Goal: Task Accomplishment & Management: Complete application form

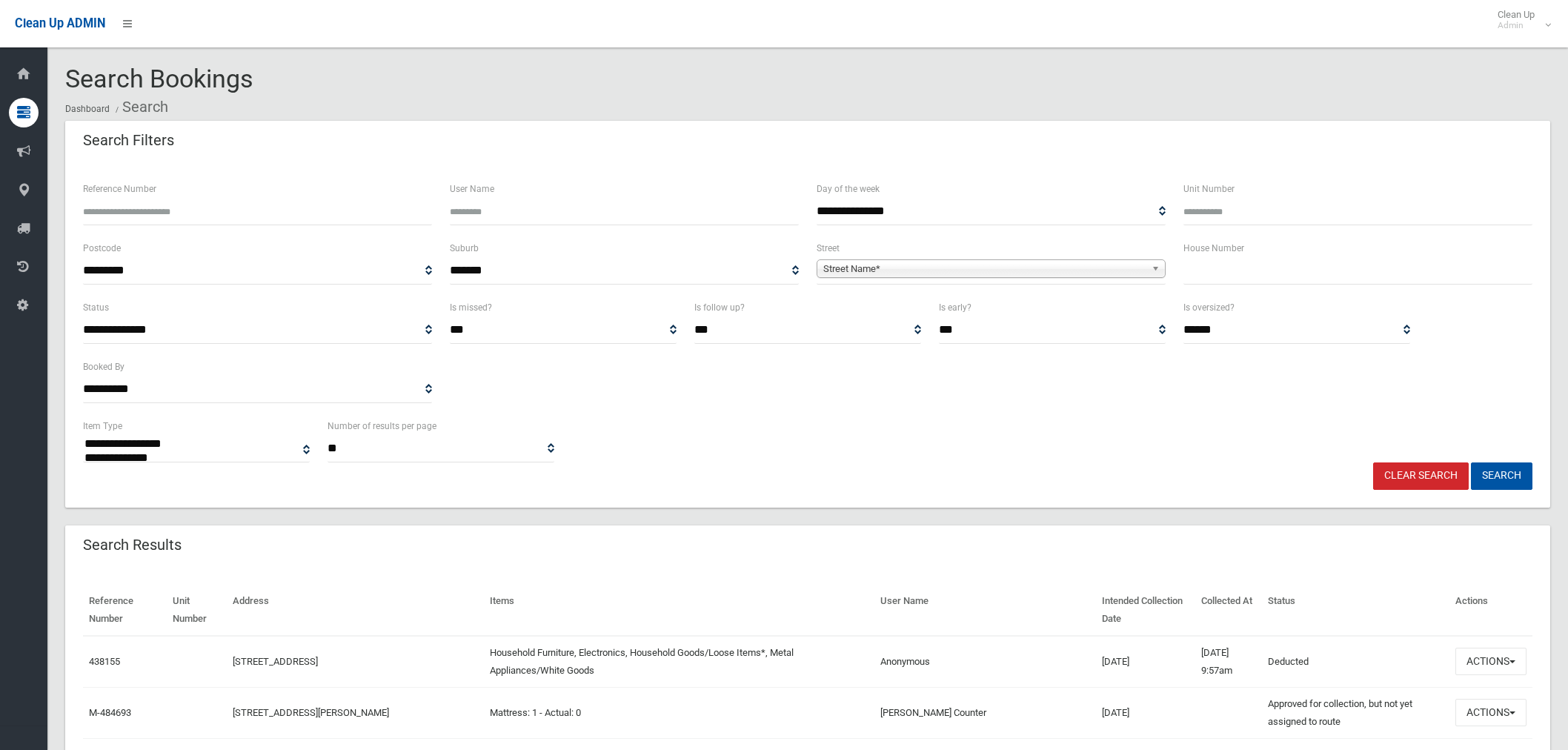
select select
click at [258, 206] on input "Reference Number" at bounding box center [258, 211] width 349 height 27
click at [1223, 276] on input "text" at bounding box center [1358, 271] width 349 height 27
click at [1250, 267] on input "text" at bounding box center [1358, 271] width 349 height 27
type input "*"
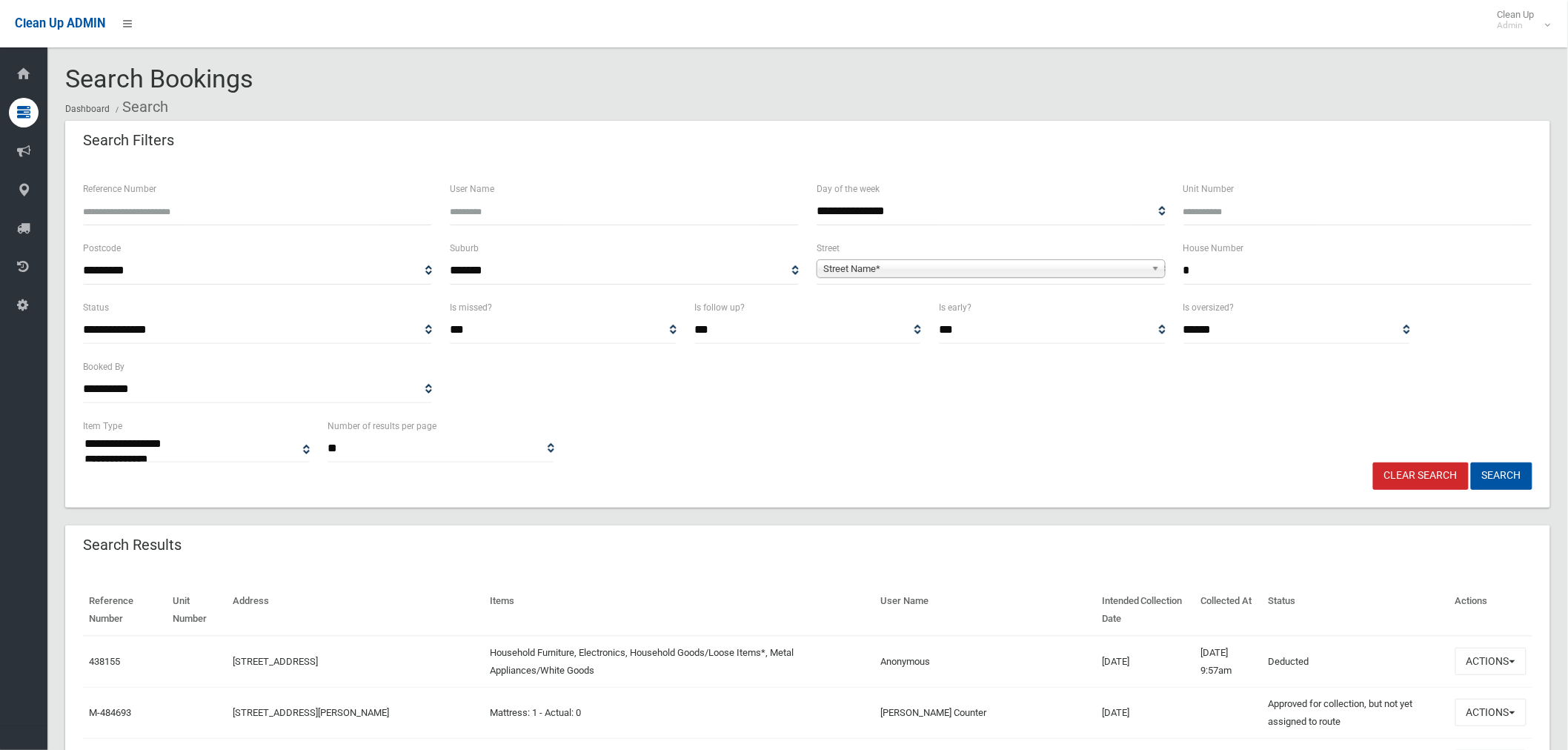
drag, startPoint x: 988, startPoint y: 275, endPoint x: 974, endPoint y: 276, distance: 14.0
click at [987, 274] on span "Street Name*" at bounding box center [984, 269] width 322 height 18
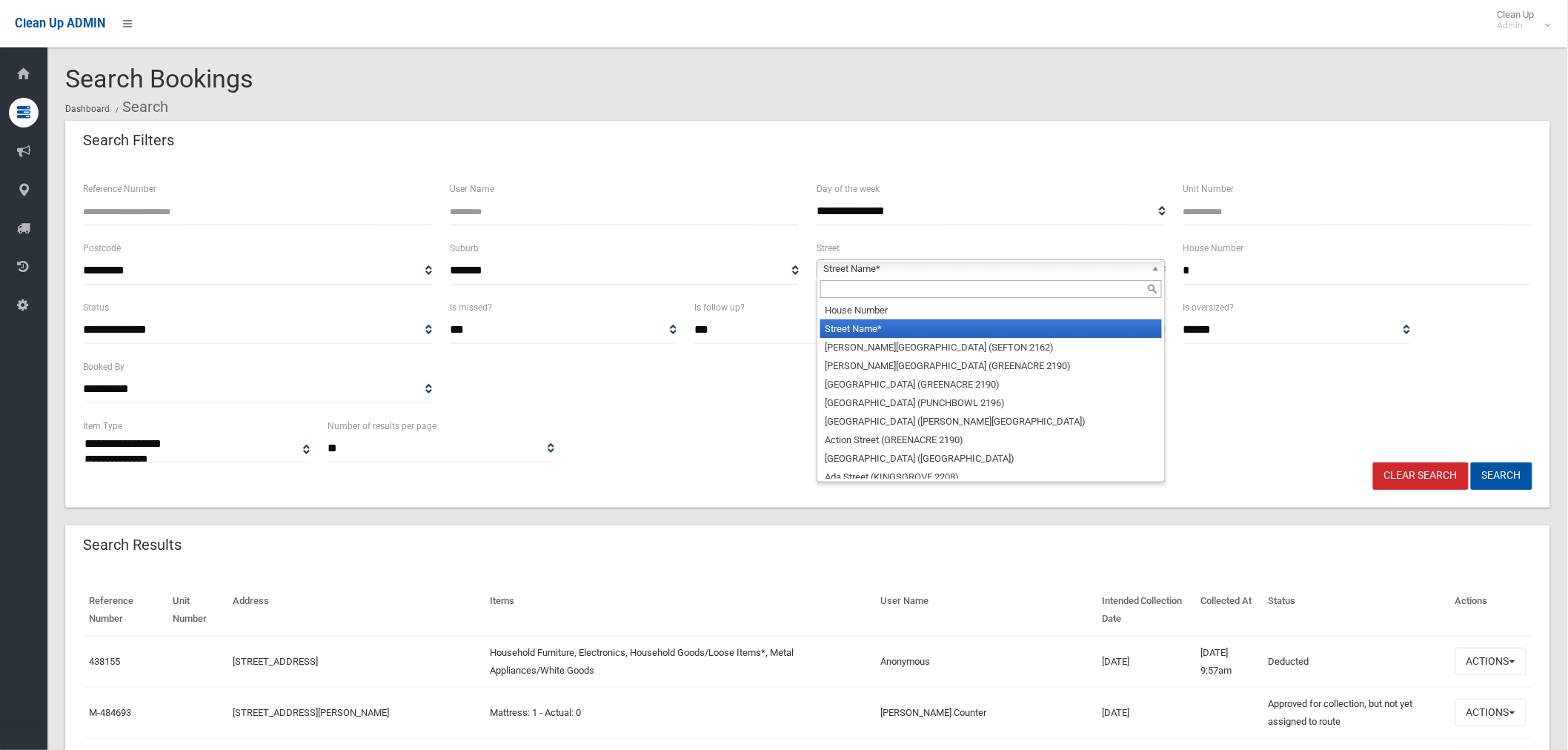
click at [891, 289] on input "text" at bounding box center [991, 289] width 342 height 18
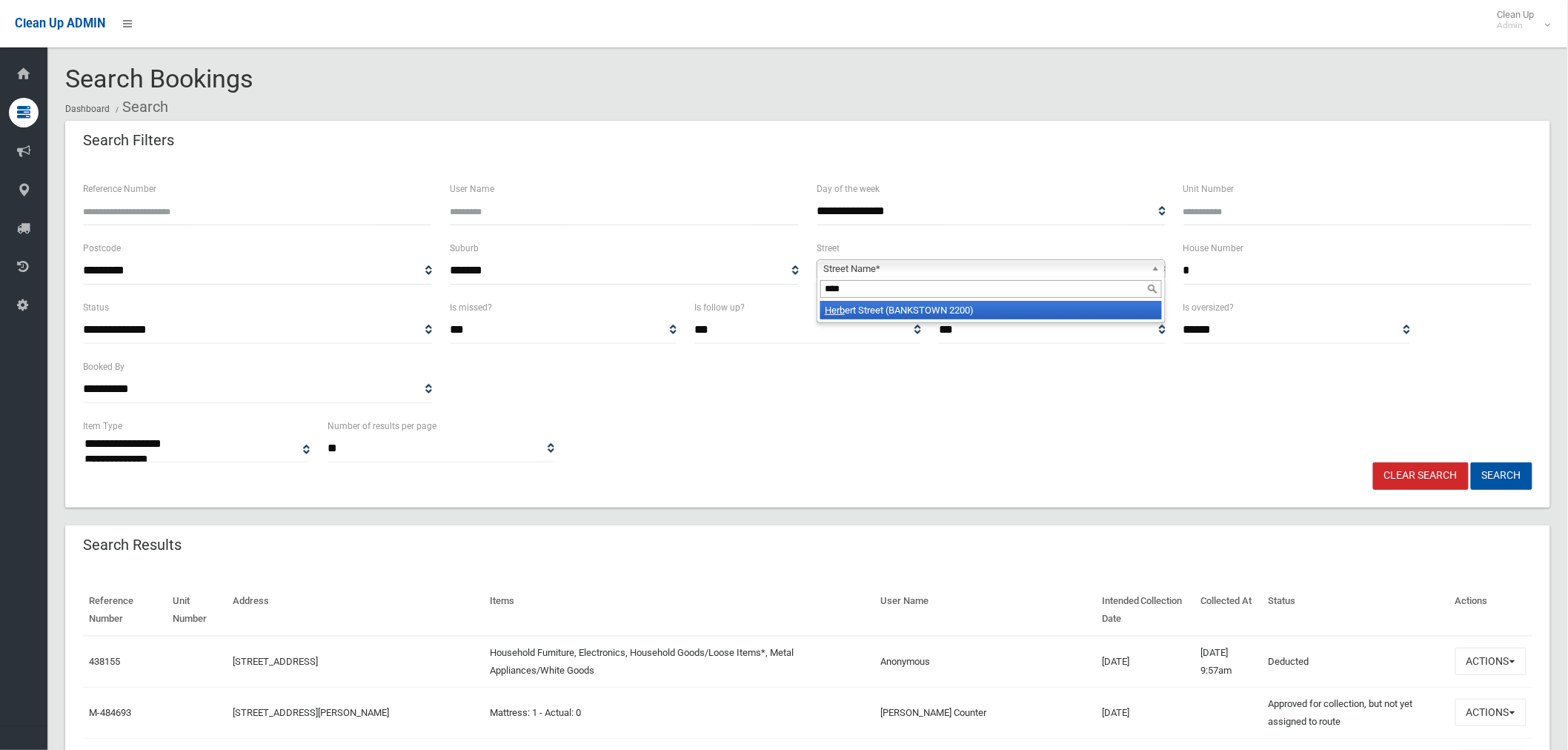
type input "****"
click at [980, 314] on li "Herb ert Street (BANKSTOWN 2200)" at bounding box center [991, 309] width 342 height 19
drag, startPoint x: 1496, startPoint y: 476, endPoint x: 1485, endPoint y: 477, distance: 11.0
click at [1494, 477] on button "Search" at bounding box center [1501, 476] width 62 height 27
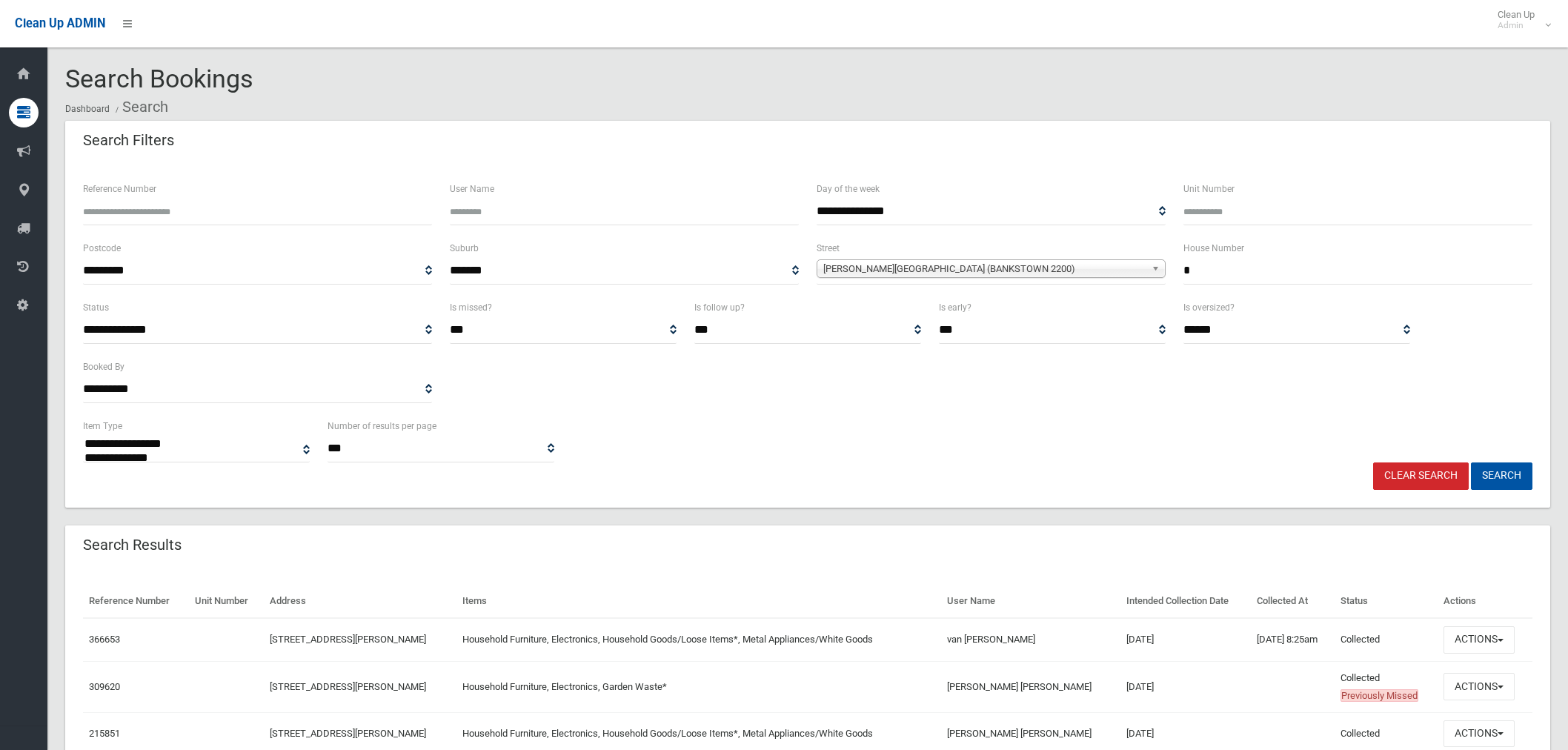
select select
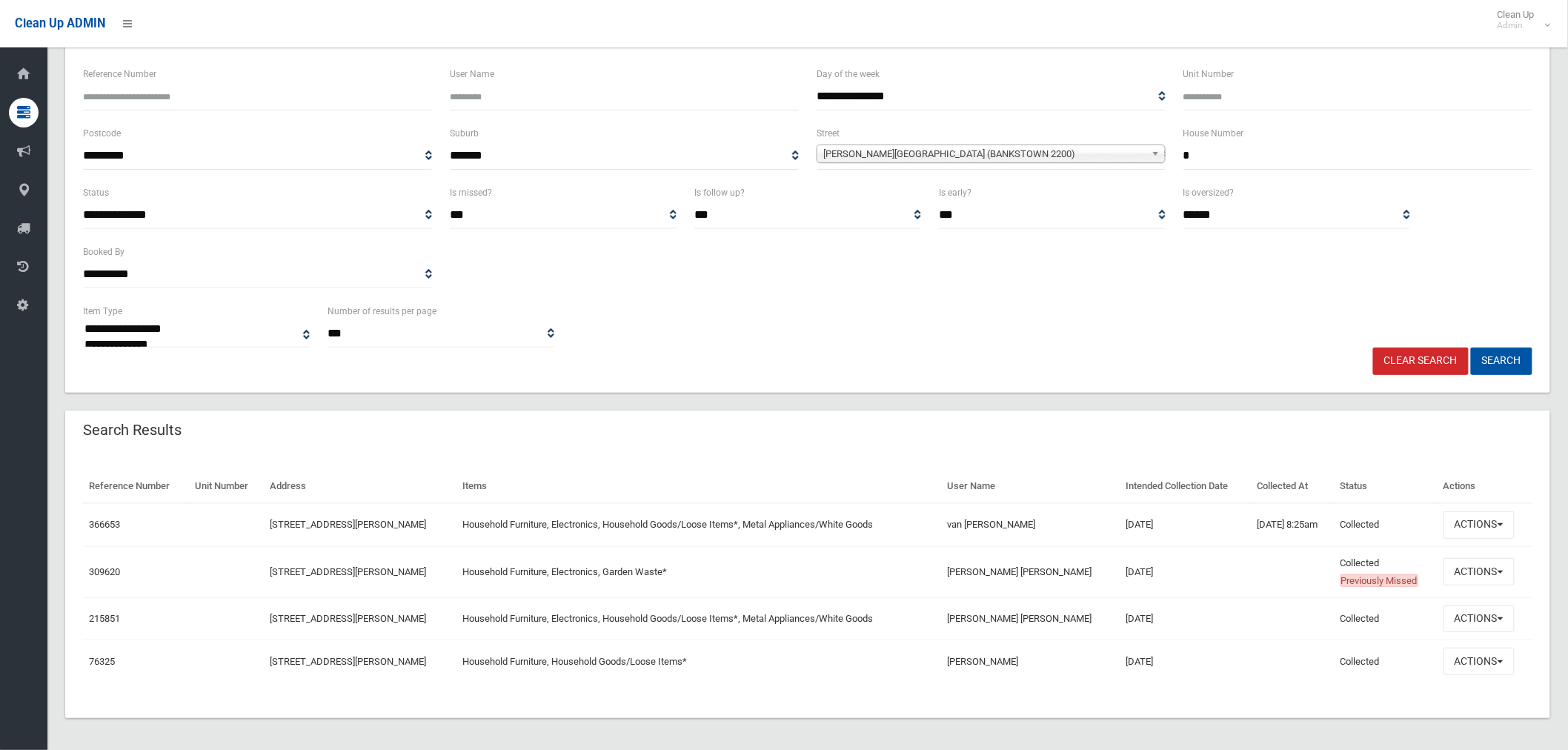
scroll to position [119, 0]
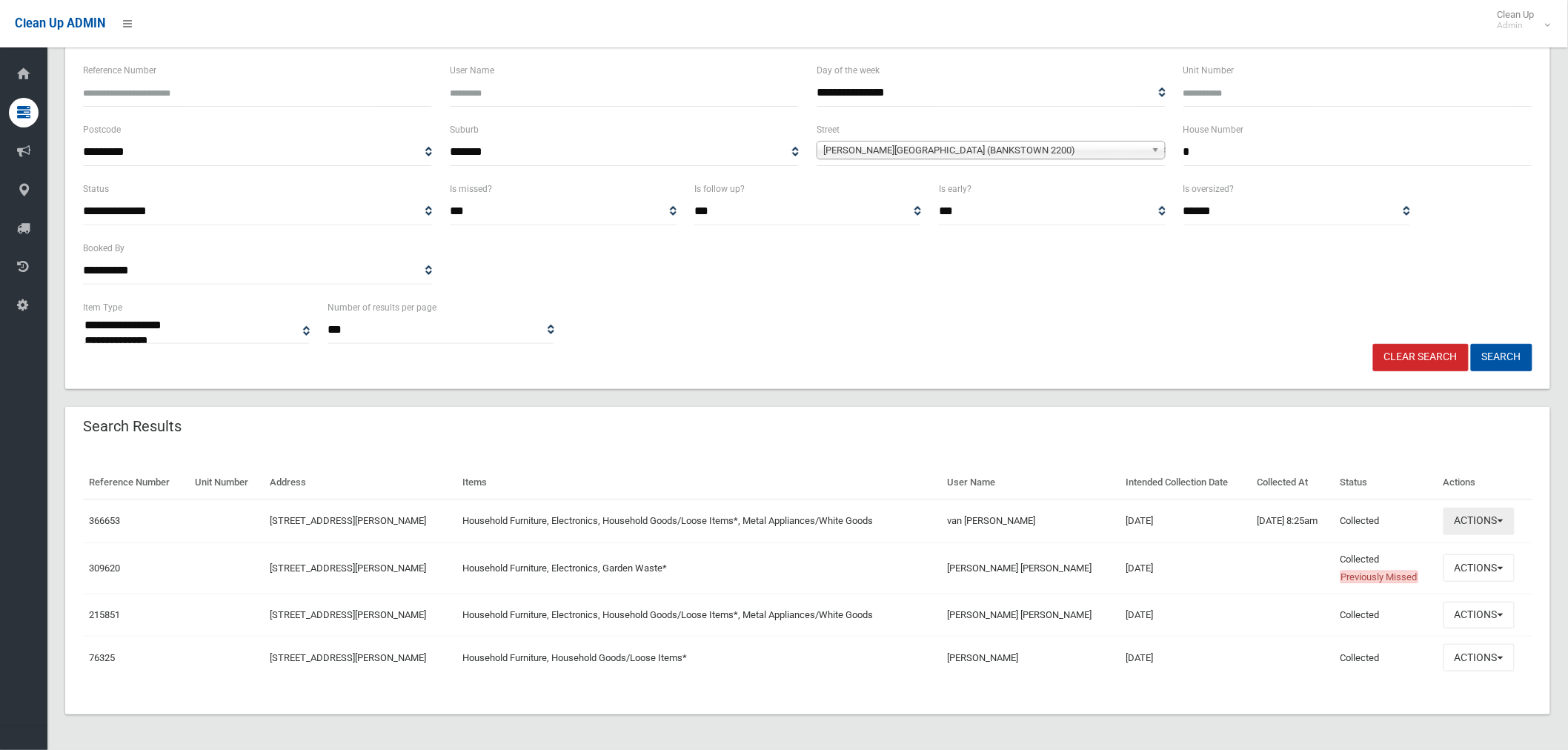
click at [1480, 520] on button "Actions" at bounding box center [1479, 521] width 71 height 27
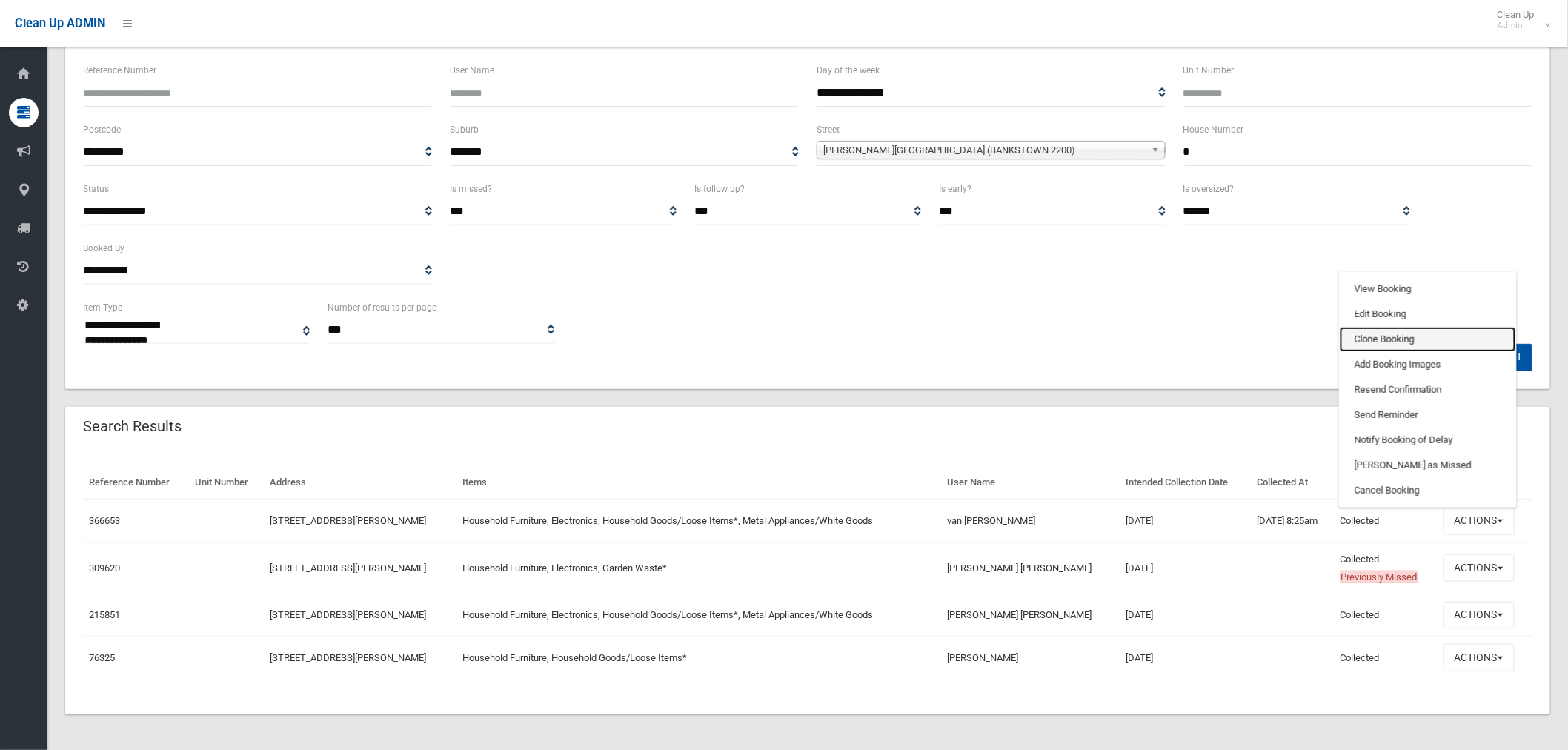
click at [1402, 334] on link "Clone Booking" at bounding box center [1428, 340] width 176 height 25
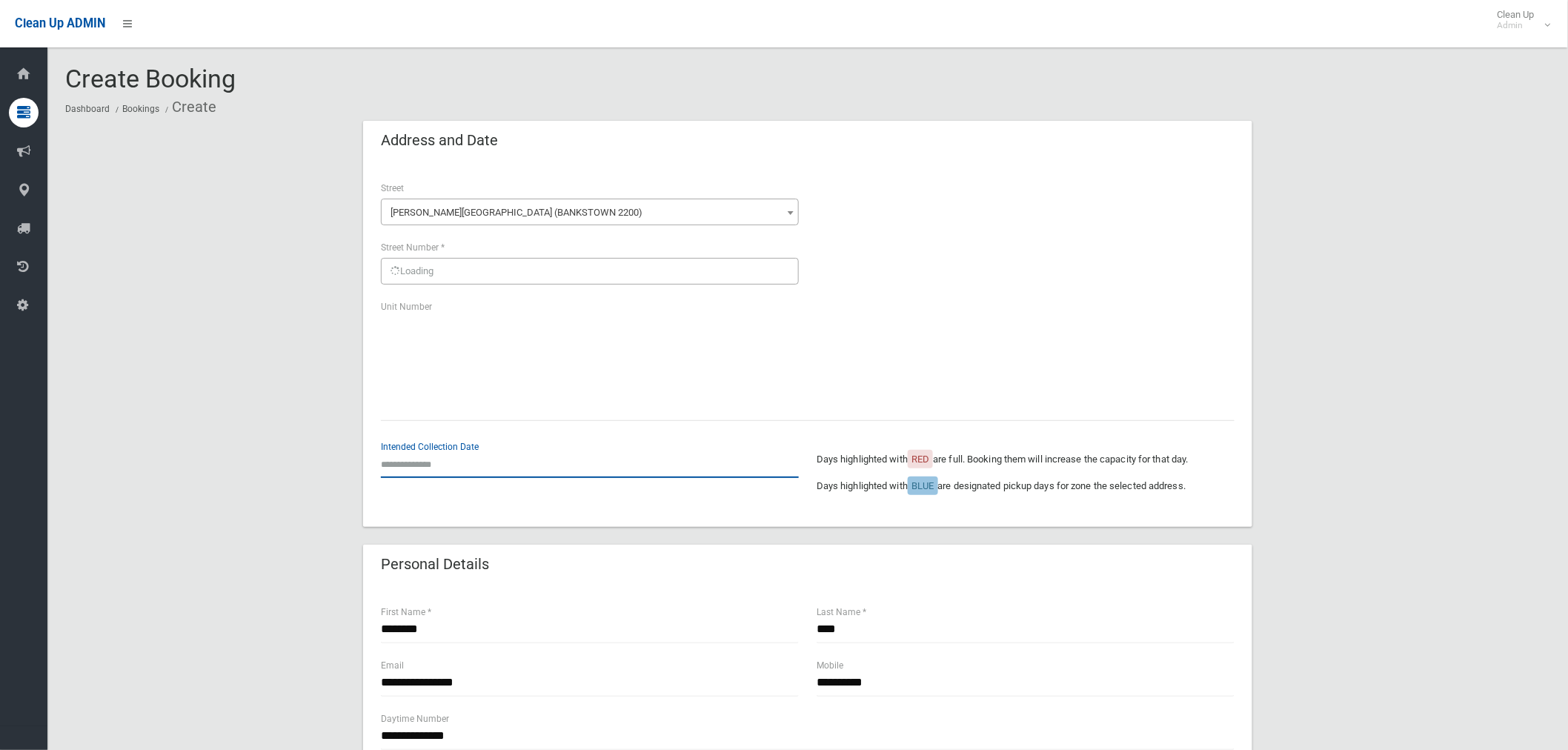
click at [403, 465] on input "text" at bounding box center [590, 464] width 418 height 27
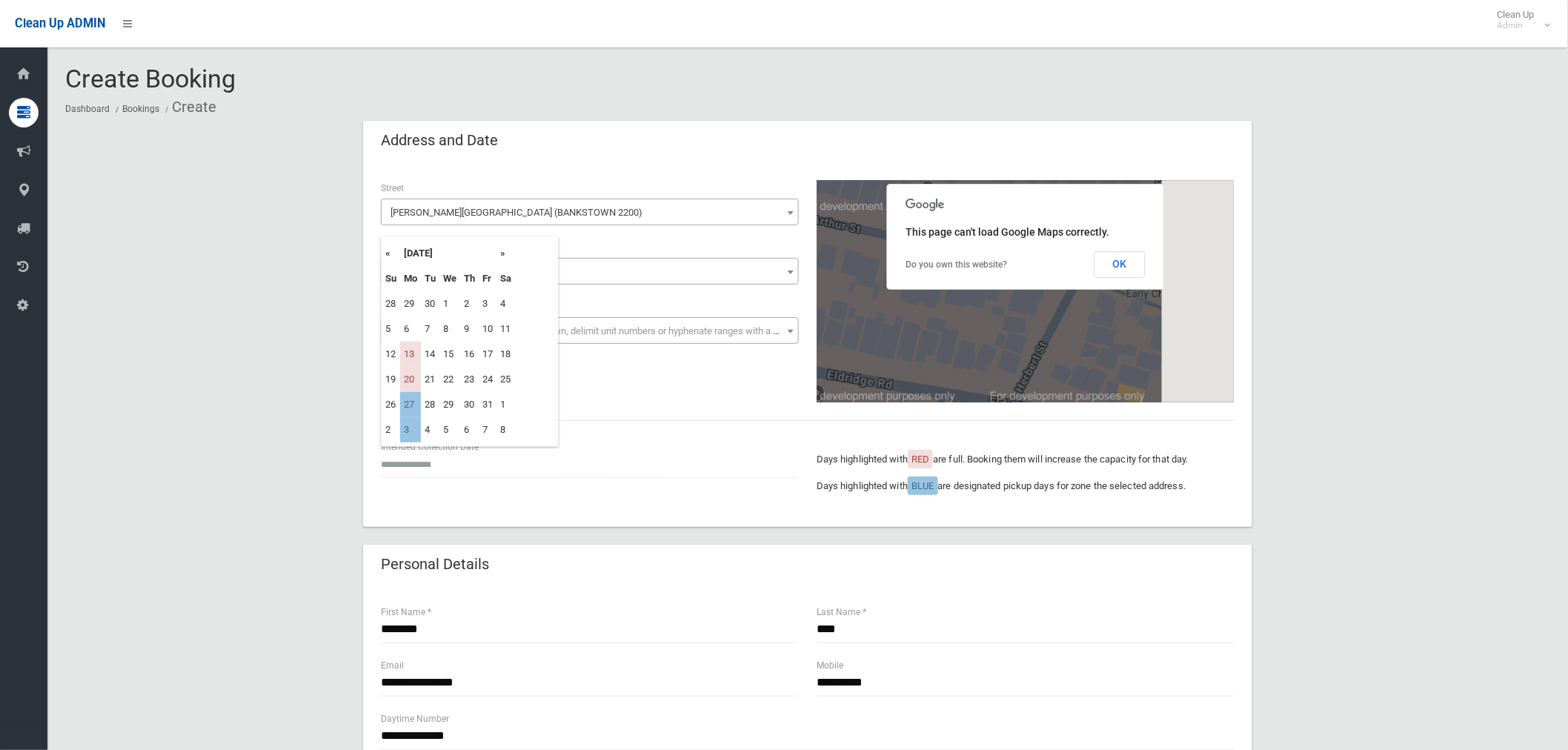
click at [413, 410] on td "27" at bounding box center [410, 404] width 21 height 25
type input "**********"
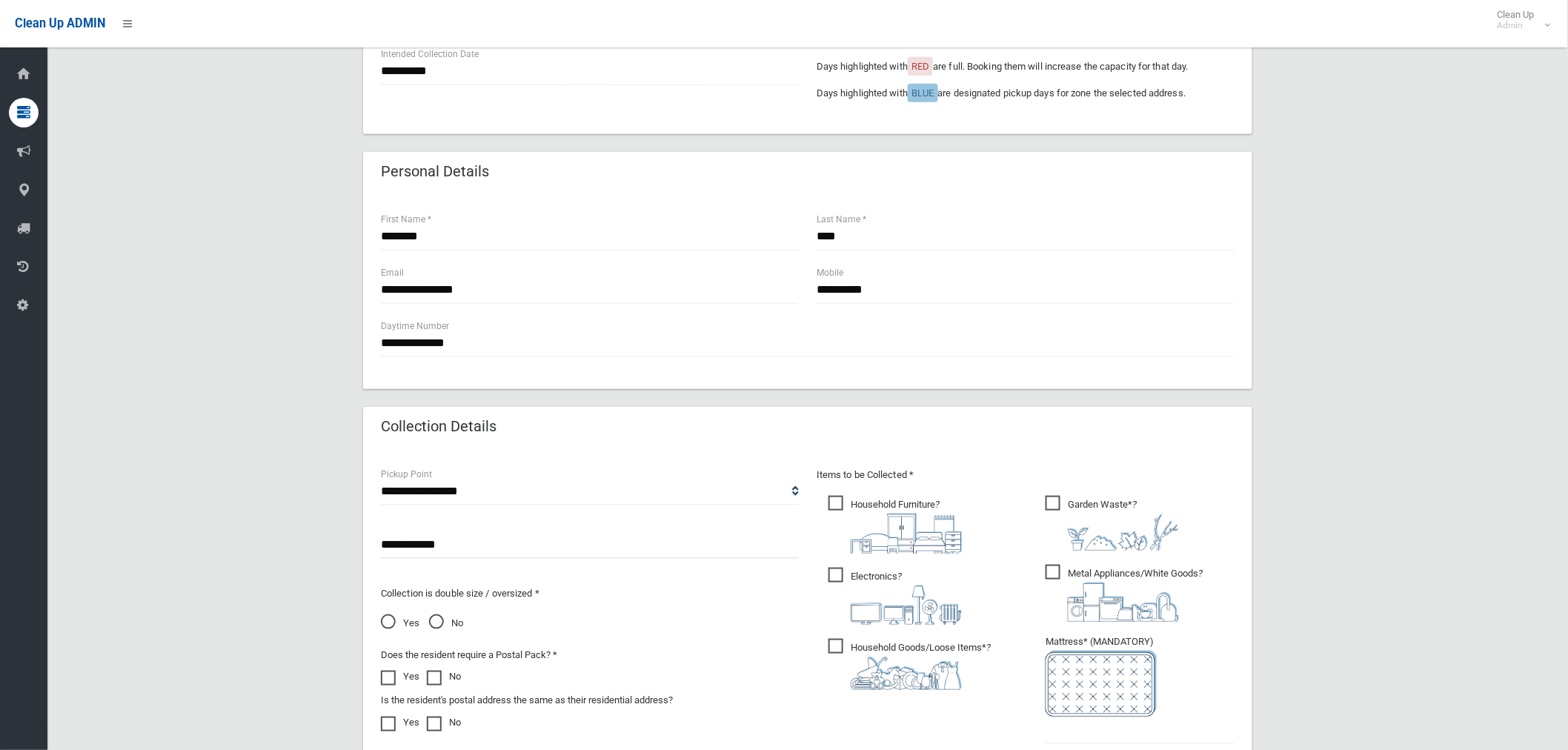
scroll to position [411, 0]
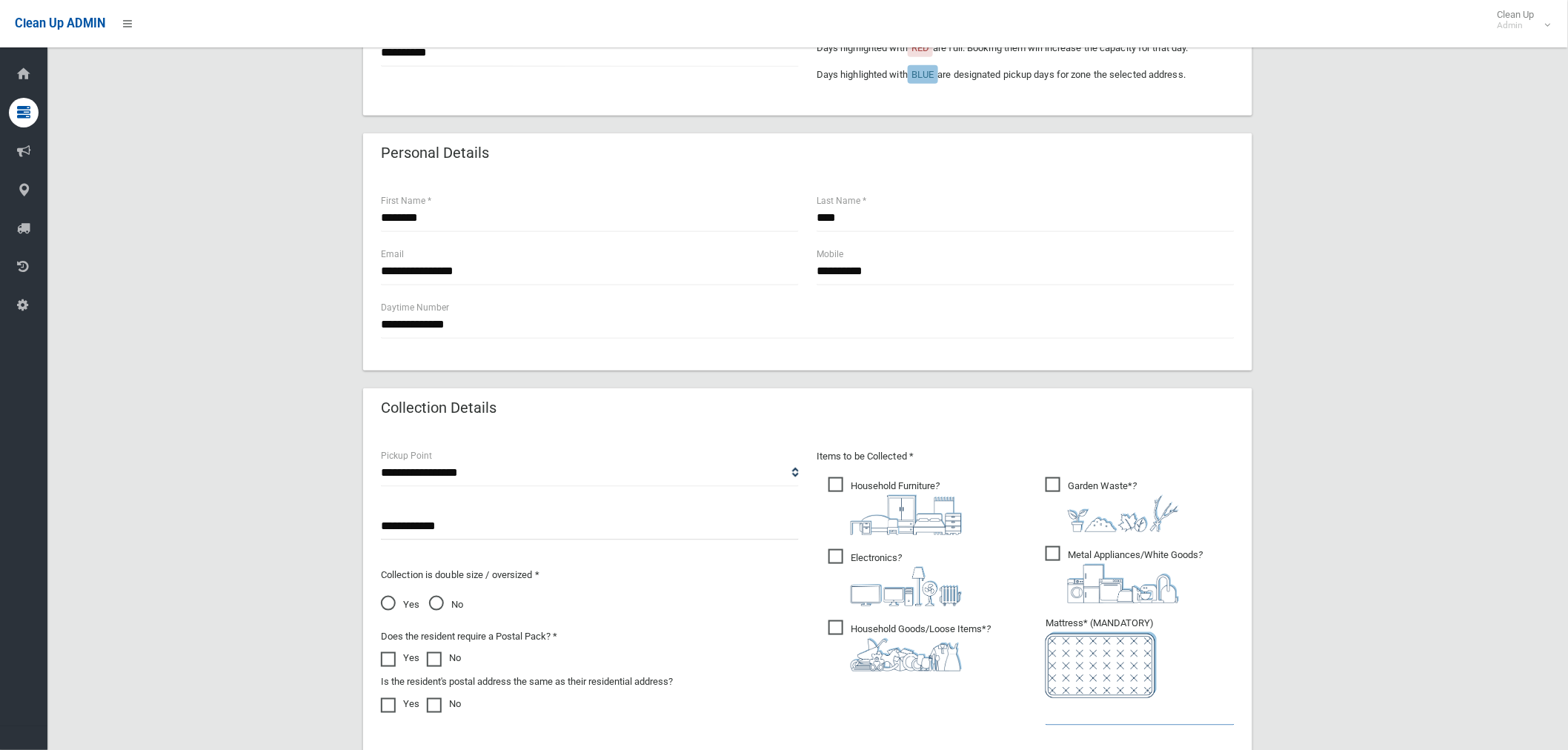
drag, startPoint x: 1103, startPoint y: 705, endPoint x: 1096, endPoint y: 702, distance: 7.6
click at [1105, 705] on input "text" at bounding box center [1140, 712] width 189 height 27
type input "*"
click at [1050, 483] on span "Garden Waste* ?" at bounding box center [1113, 504] width 133 height 55
click at [1053, 486] on span "Garden Waste* ?" at bounding box center [1113, 504] width 133 height 55
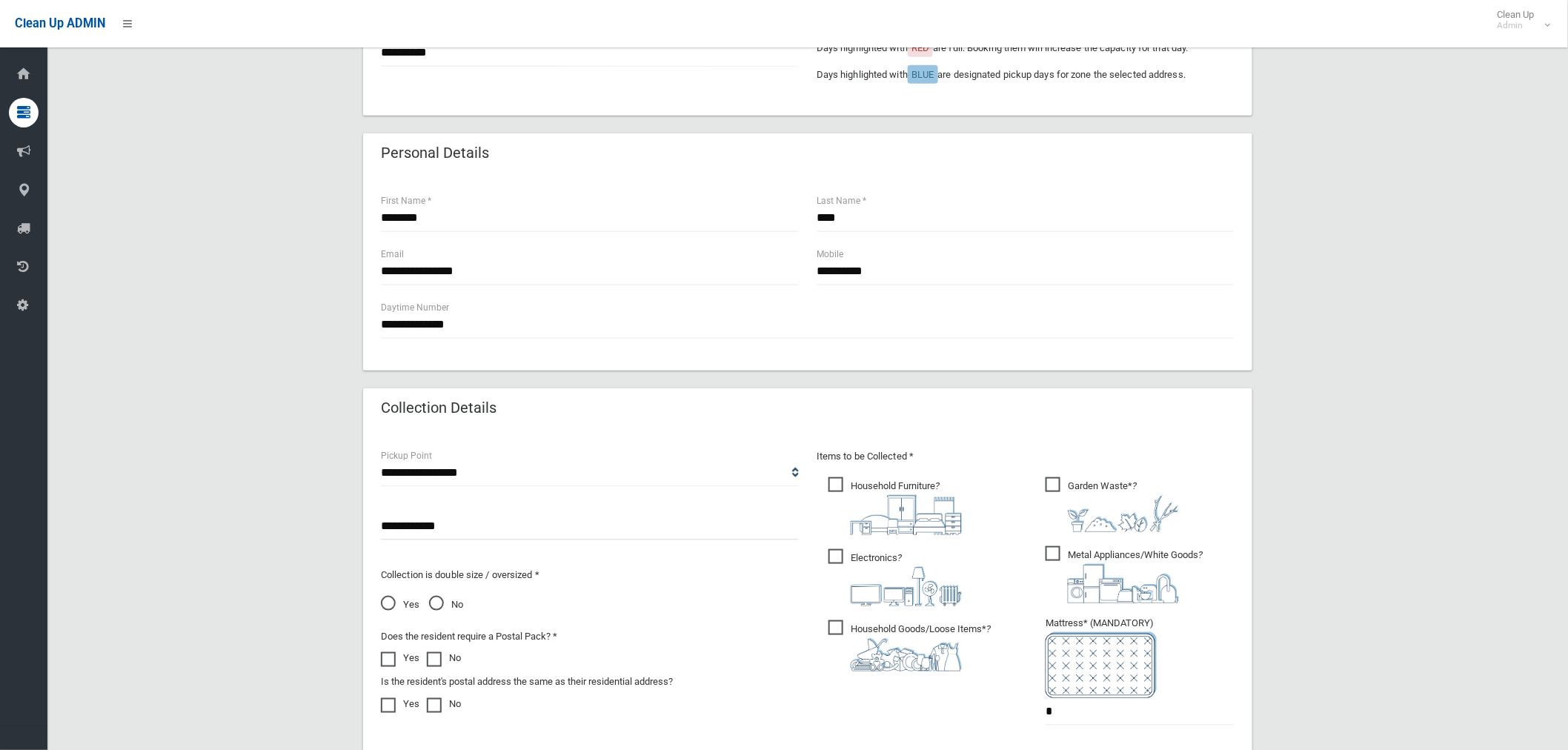
click at [1053, 482] on span "Garden Waste* ?" at bounding box center [1113, 504] width 133 height 55
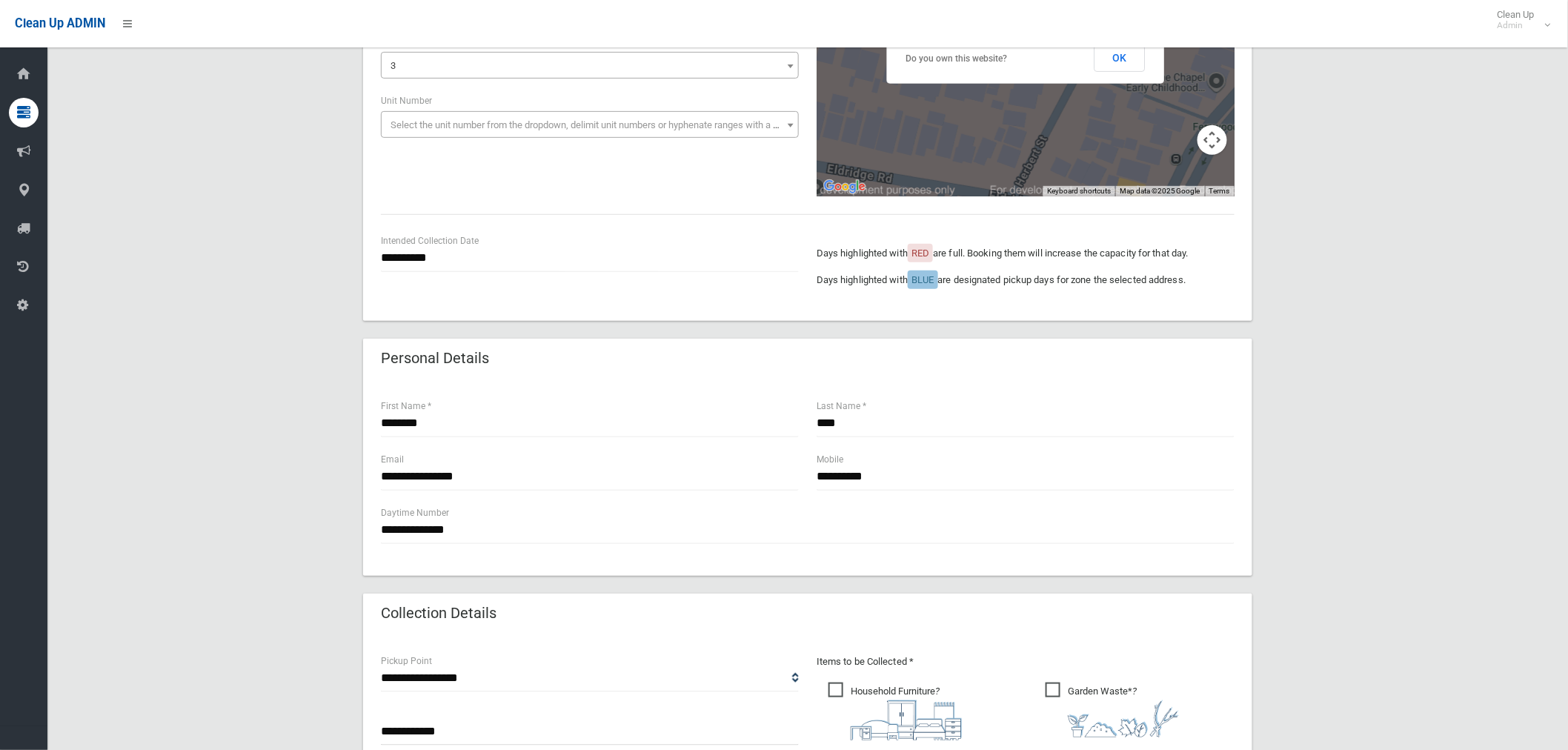
scroll to position [82, 0]
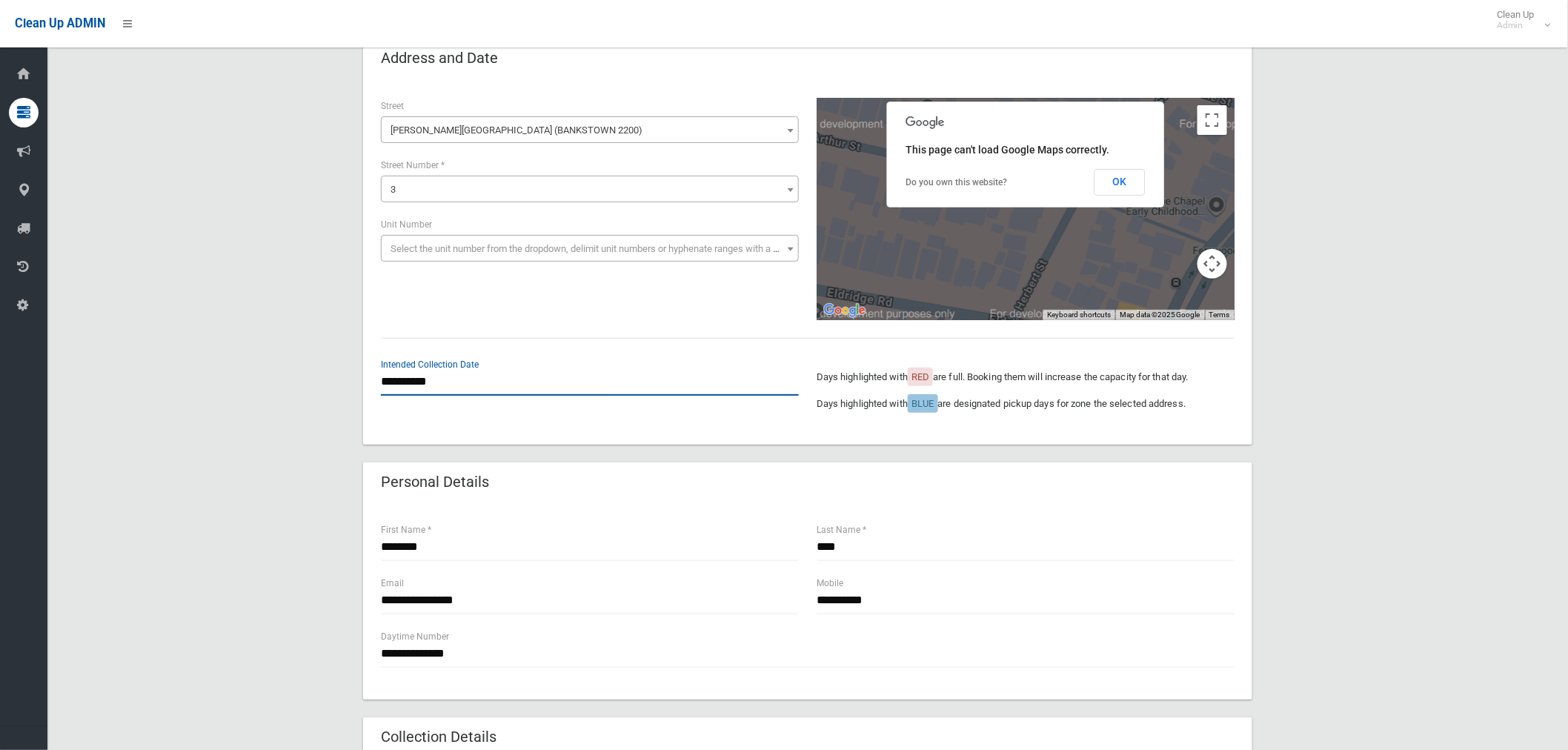
click at [430, 388] on input "**********" at bounding box center [590, 382] width 418 height 27
click at [410, 315] on td "27" at bounding box center [410, 322] width 21 height 25
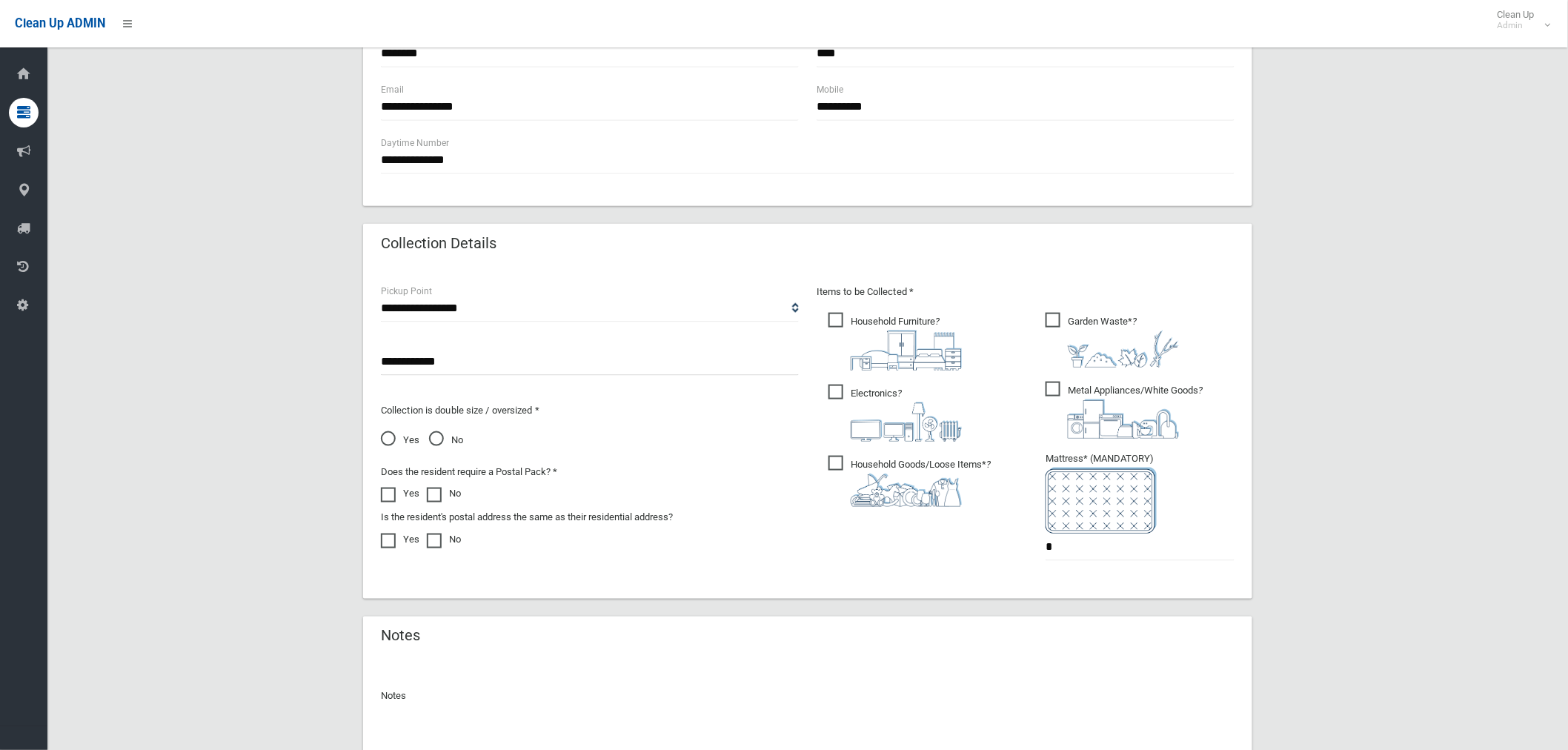
scroll to position [709, 0]
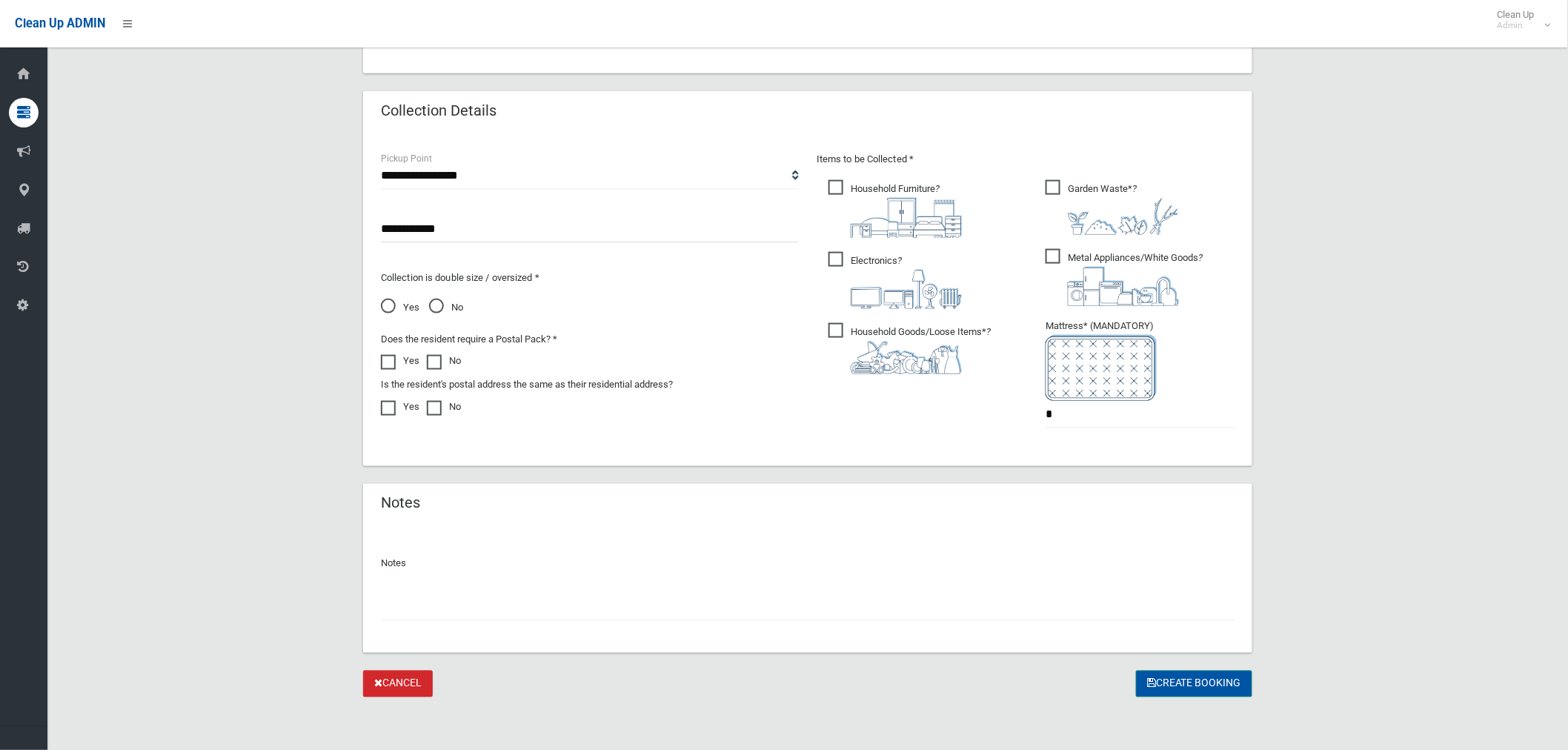
click at [1204, 684] on button "Create Booking" at bounding box center [1194, 684] width 117 height 27
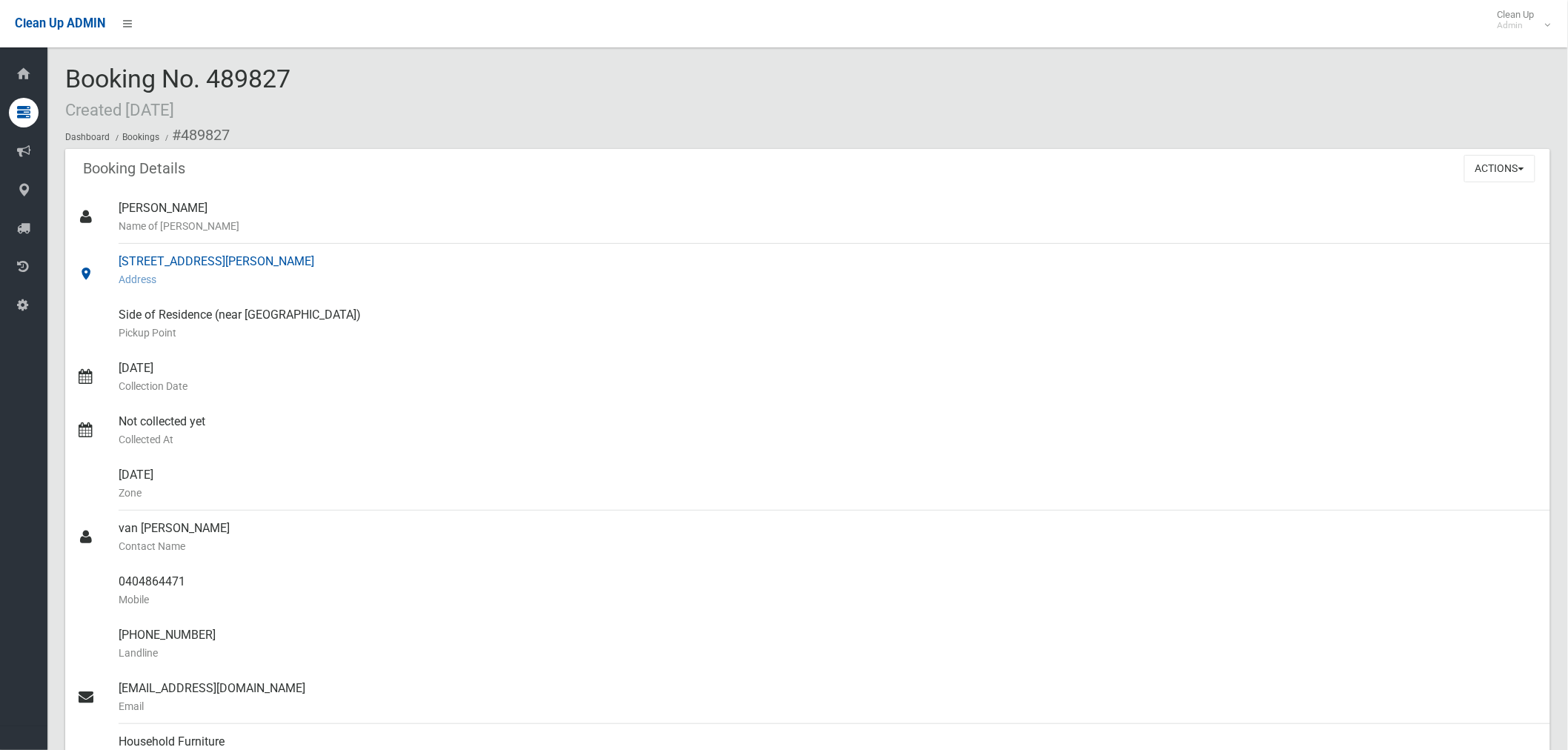
drag, startPoint x: 343, startPoint y: 261, endPoint x: 113, endPoint y: 252, distance: 230.2
click at [113, 252] on link "3 Herbert Street, BANKSTOWN NSW 2200 Address" at bounding box center [808, 270] width 1486 height 53
copy link "[STREET_ADDRESS][PERSON_NAME]"
